Goal: Task Accomplishment & Management: Manage account settings

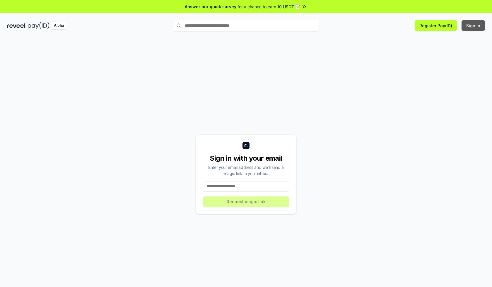
click at [474, 25] on button "Sign In" at bounding box center [473, 25] width 23 height 11
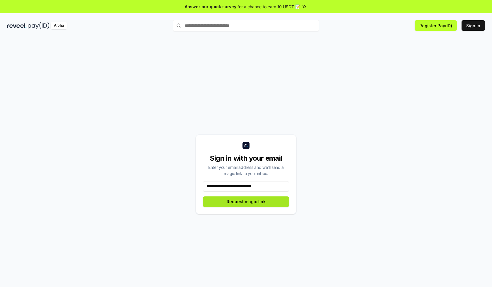
type input "**********"
click at [246, 201] on button "Request magic link" at bounding box center [246, 201] width 86 height 11
